Goal: Find contact information: Obtain details needed to contact an individual or organization

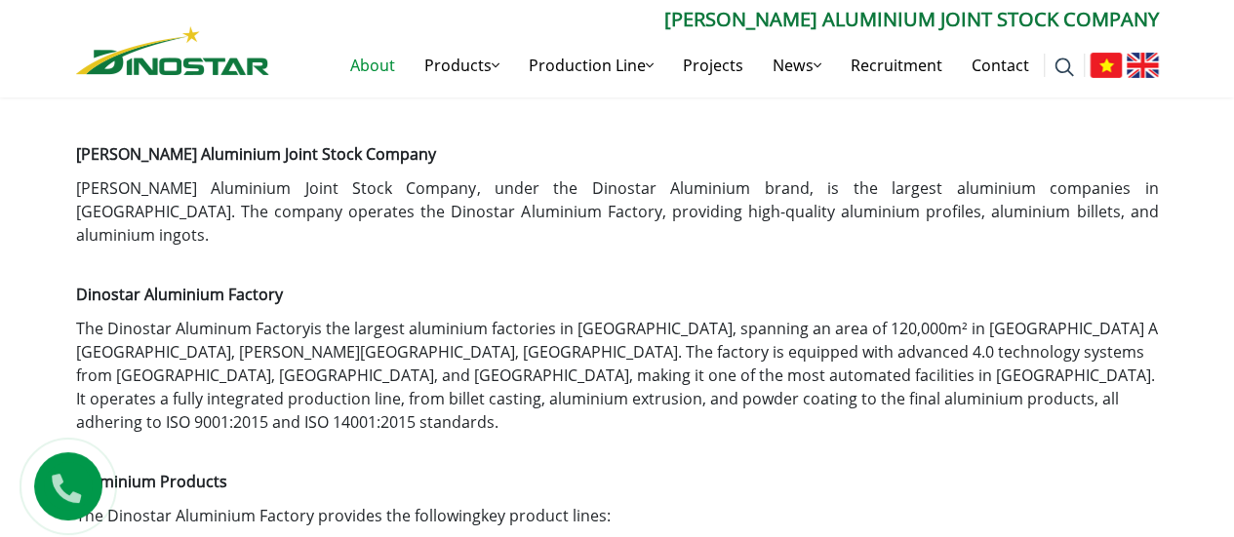
drag, startPoint x: 0, startPoint y: 0, endPoint x: 620, endPoint y: 231, distance: 662.0
click at [622, 232] on div "Ngoc Diep Aluminium Joint Stock Company Ngoc Diep Aluminium Joint Stock Company…" at bounding box center [617, 461] width 1083 height 679
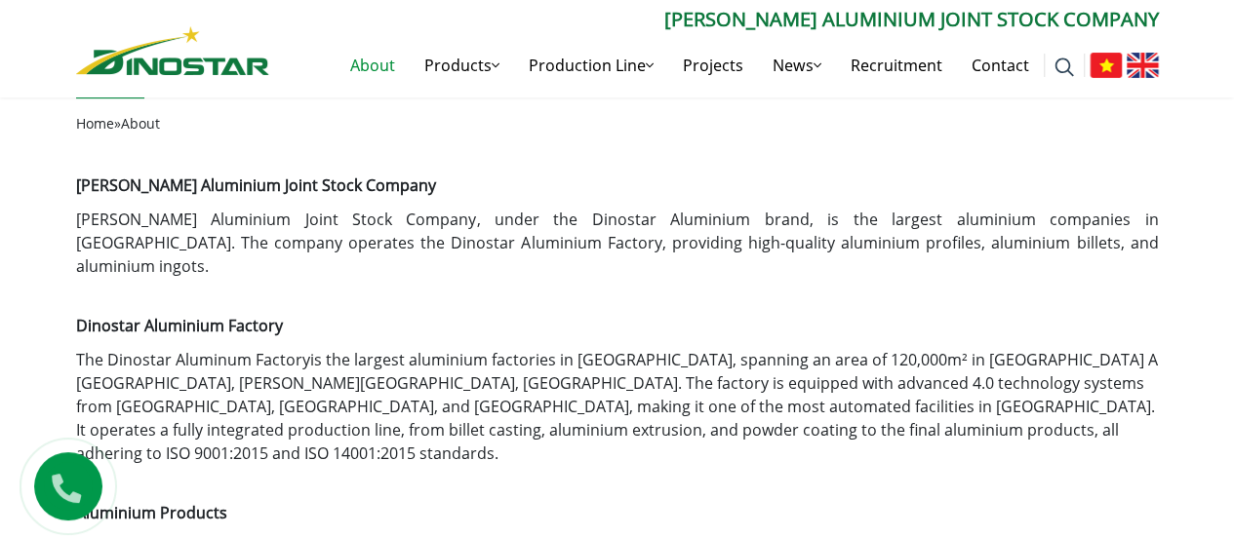
scroll to position [470, 0]
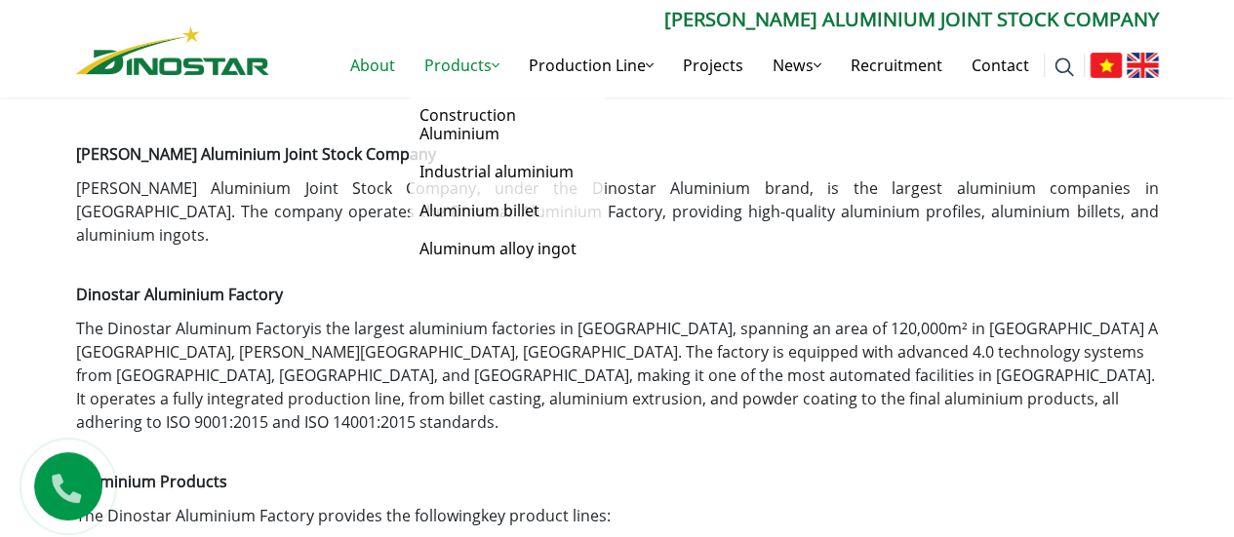
click at [482, 63] on link "Products" at bounding box center [462, 65] width 104 height 62
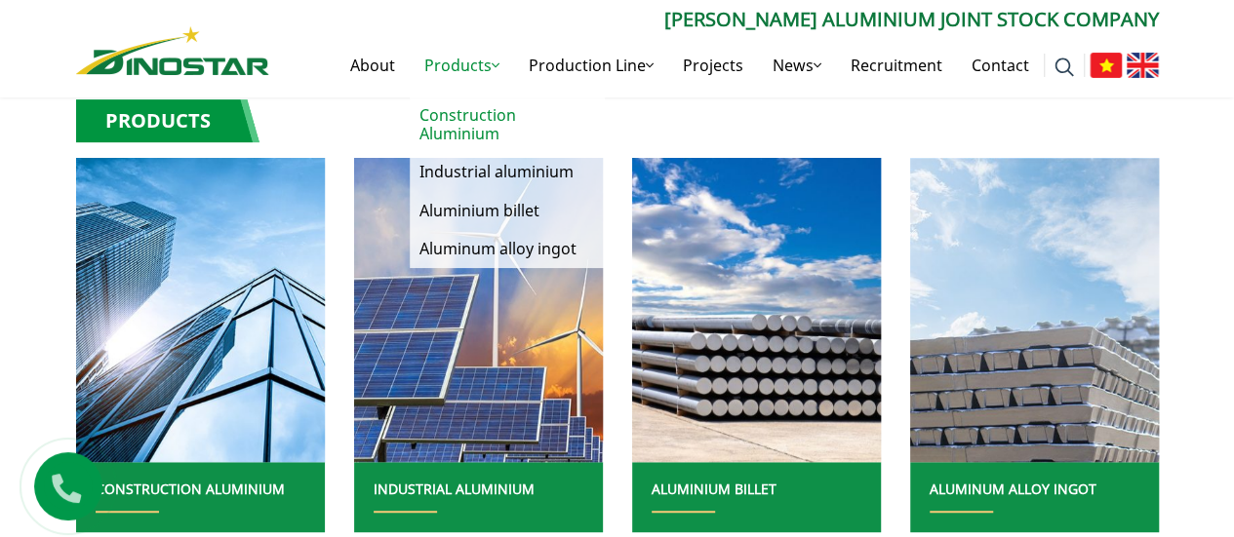
scroll to position [585, 0]
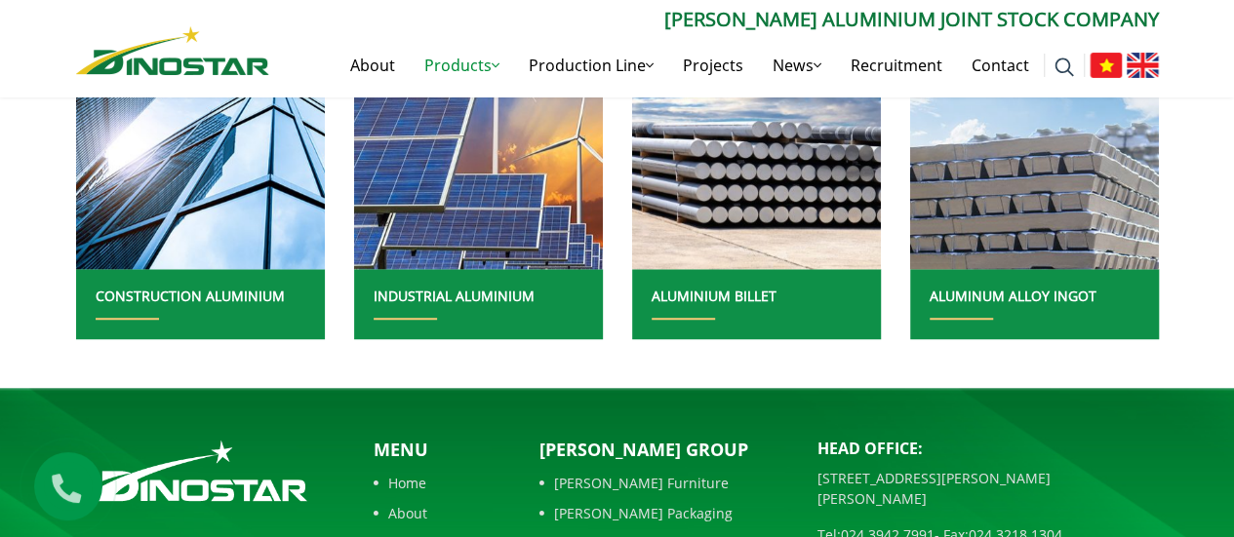
click at [775, 296] on h2 "ALUMINIUM BILLET" at bounding box center [757, 304] width 210 height 31
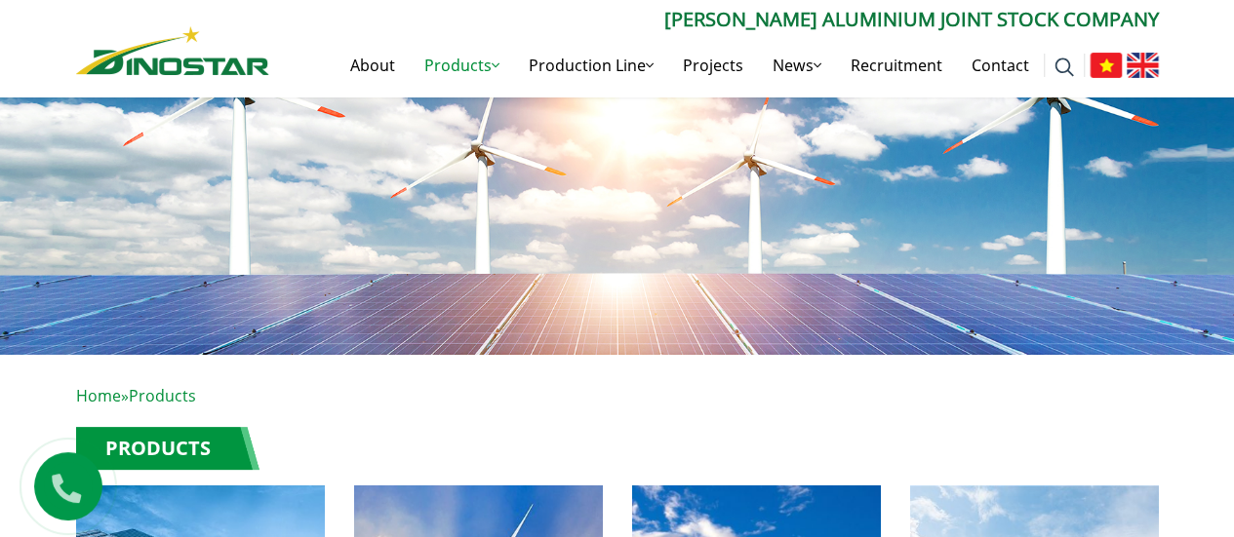
scroll to position [0, 0]
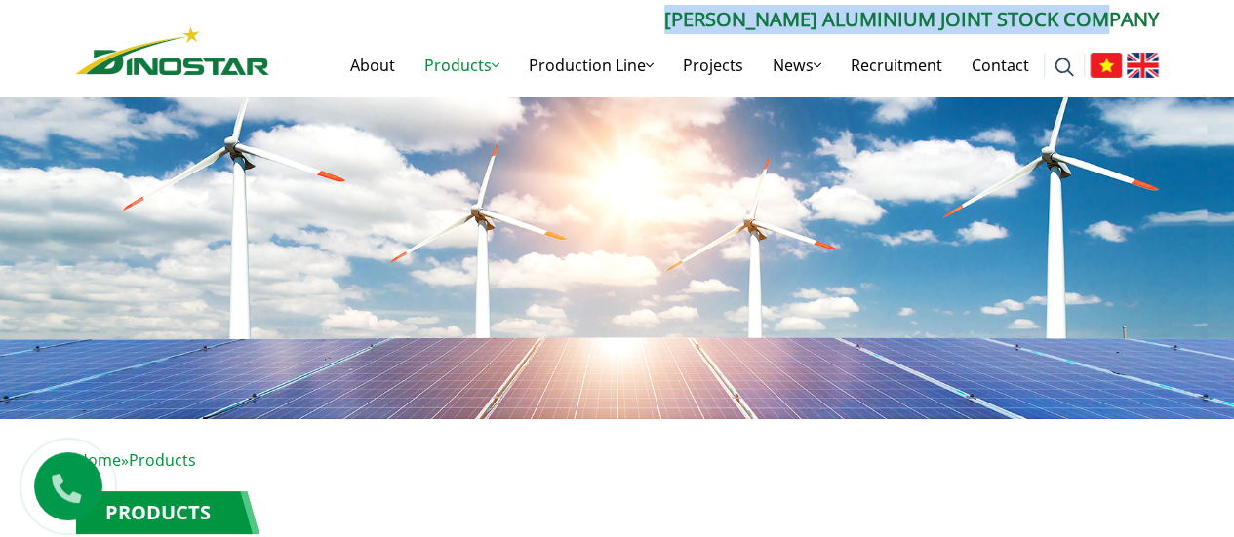
drag, startPoint x: 718, startPoint y: 17, endPoint x: 1180, endPoint y: 24, distance: 462.4
click at [1180, 24] on div "Search for: ****** Ngoc Diep Aluminium Joint Stock Company About Products Produ…" at bounding box center [617, 48] width 1234 height 97
copy p "[PERSON_NAME] Aluminium Joint Stock Company"
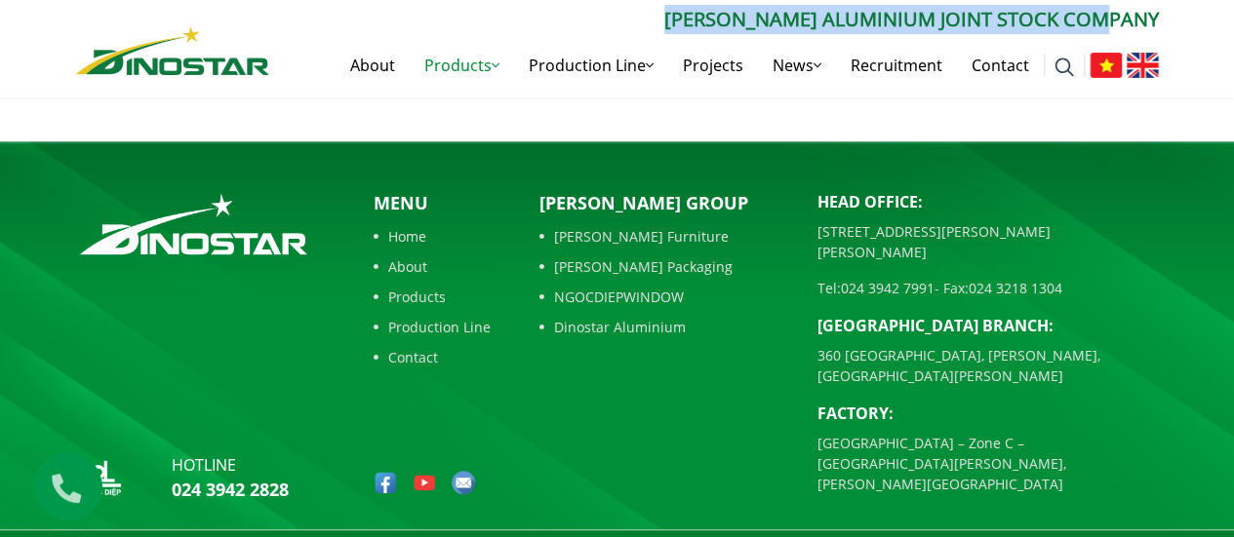
scroll to position [833, 0]
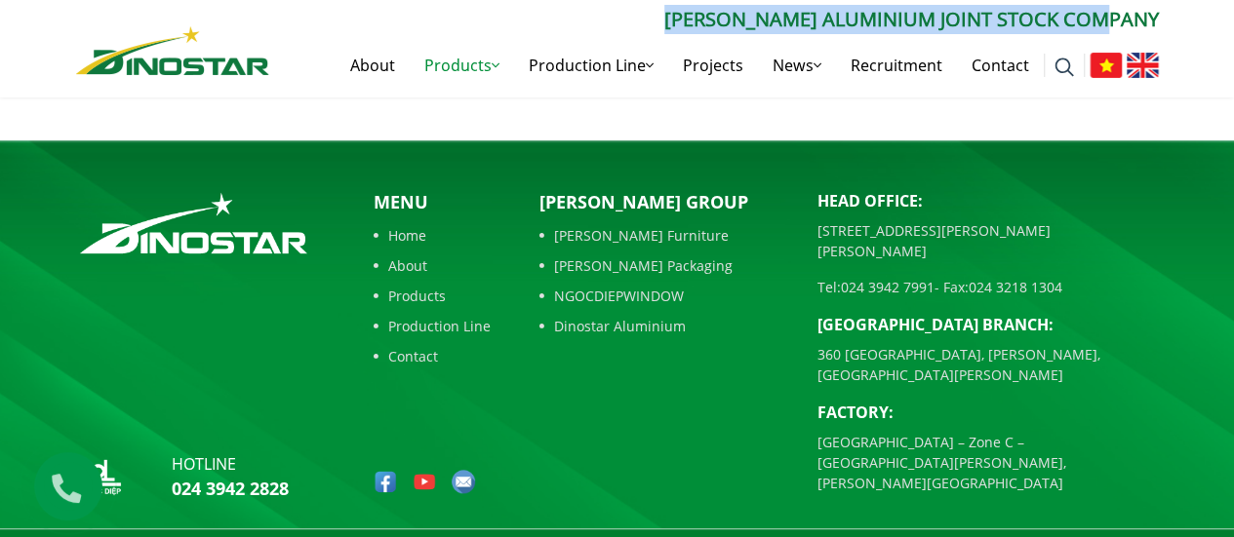
click at [401, 352] on link "Contact" at bounding box center [432, 356] width 117 height 20
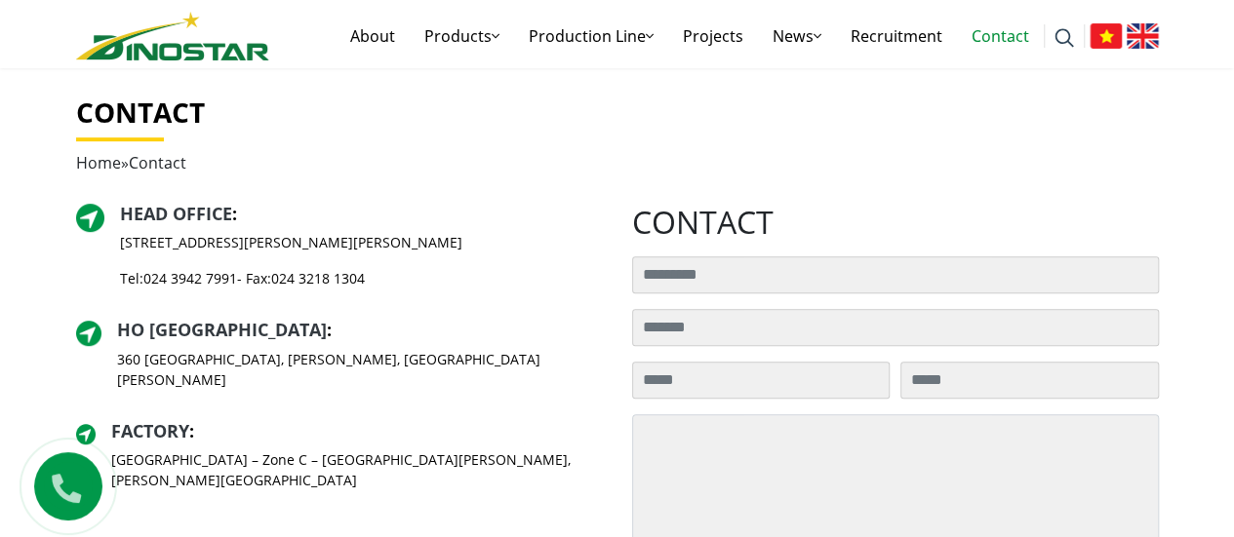
scroll to position [488, 0]
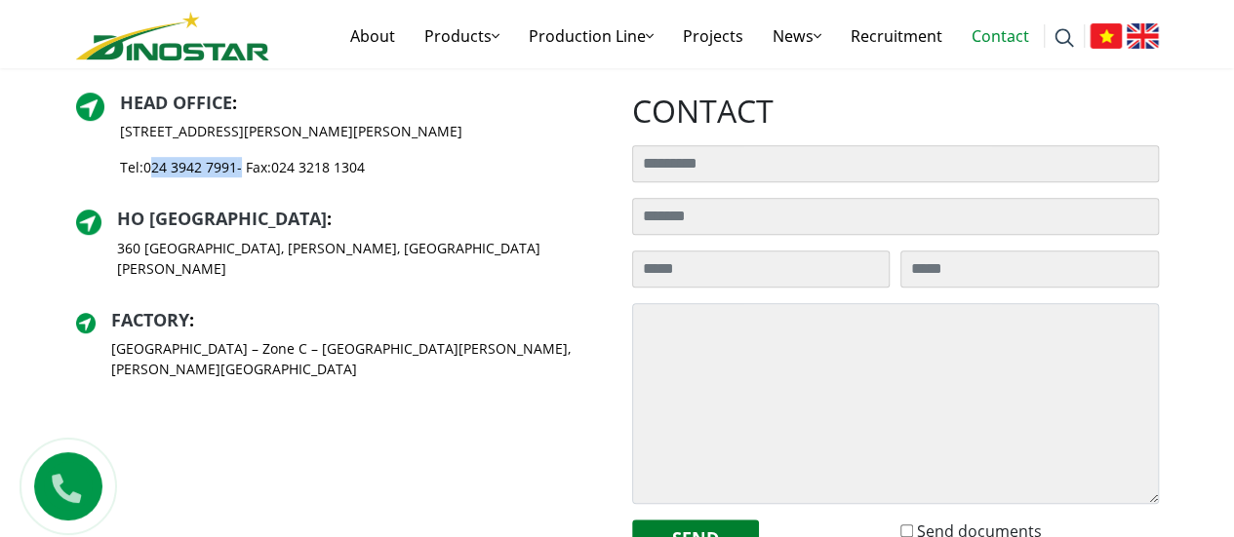
drag, startPoint x: 146, startPoint y: 180, endPoint x: 242, endPoint y: 179, distance: 95.6
click at [242, 179] on div "Head Office : 35 Hai Ba Trung Street, Cua Nam Ward, Hanoi City Tel: 024 3942 79…" at bounding box center [291, 143] width 342 height 101
copy p "024 3942 7991"
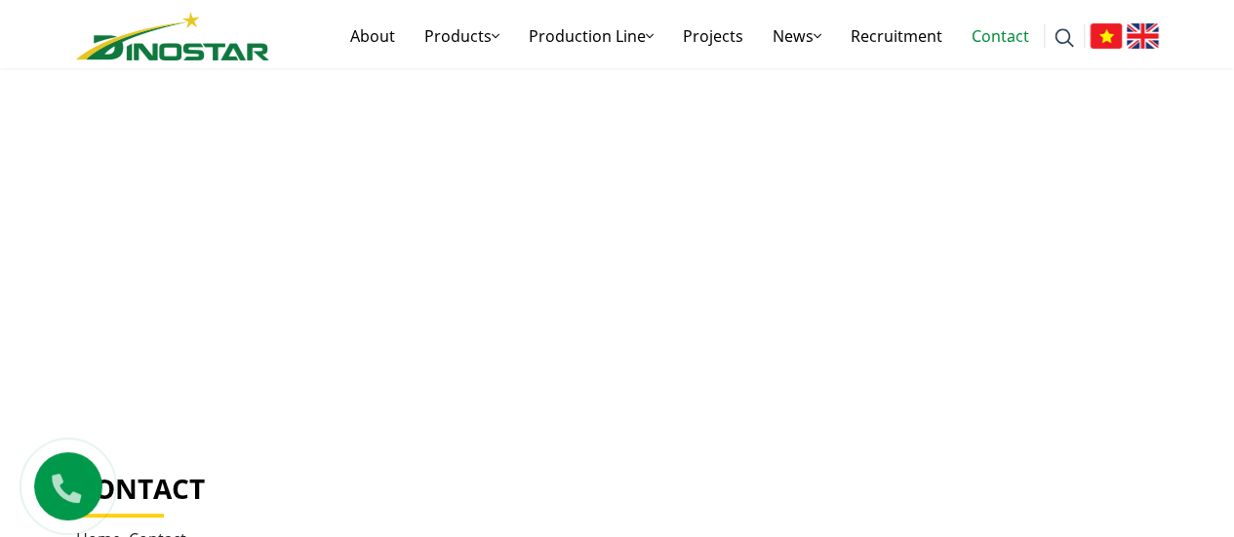
scroll to position [0, 0]
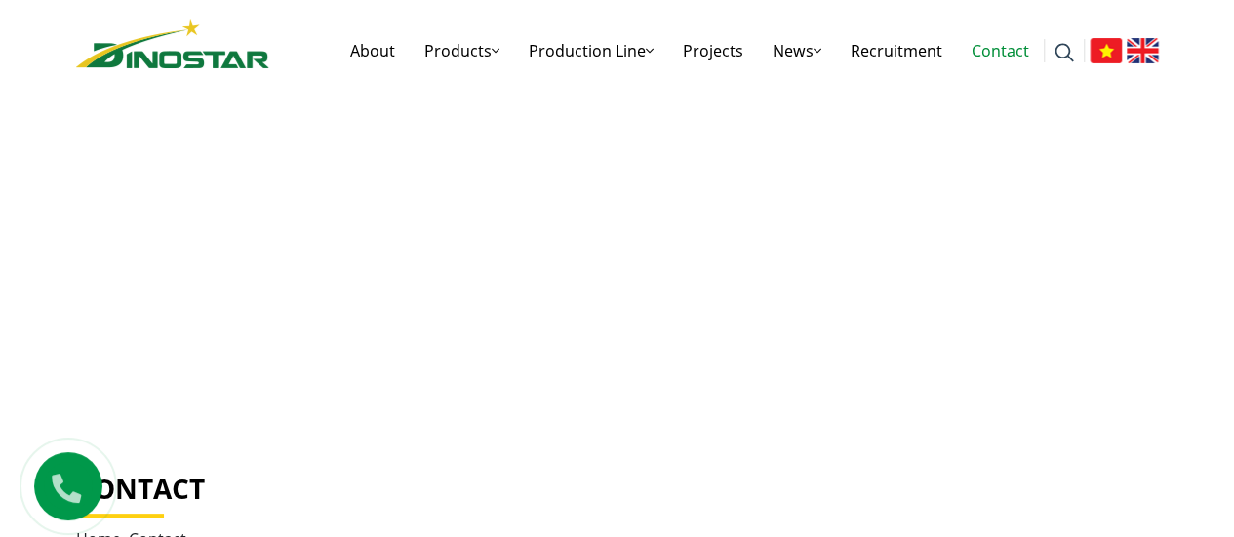
click at [131, 48] on img at bounding box center [172, 44] width 193 height 49
